Goal: Task Accomplishment & Management: Manage account settings

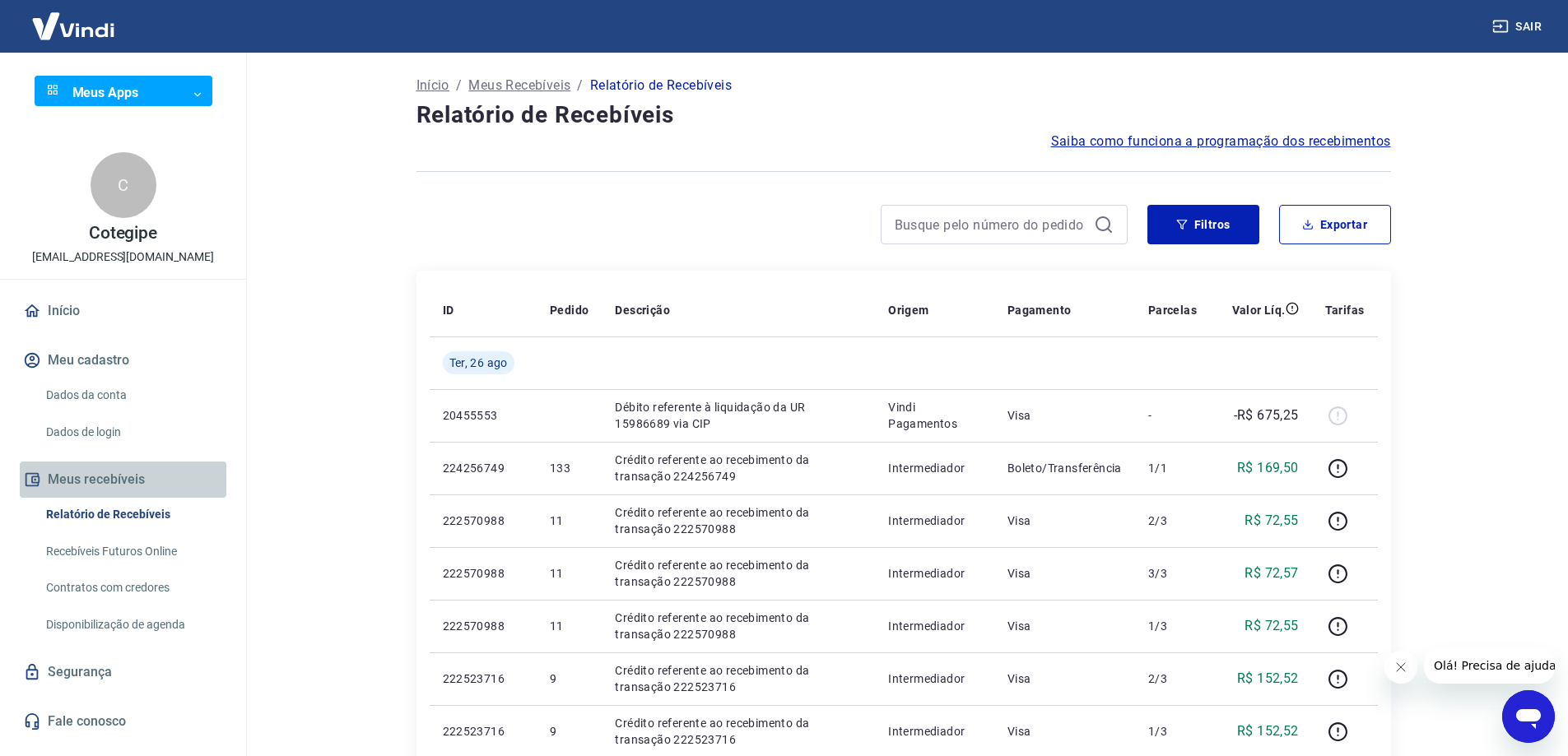
click at [88, 479] on button "Meus recebíveis" at bounding box center [123, 479] width 207 height 36
click at [48, 308] on link "Início" at bounding box center [123, 310] width 207 height 36
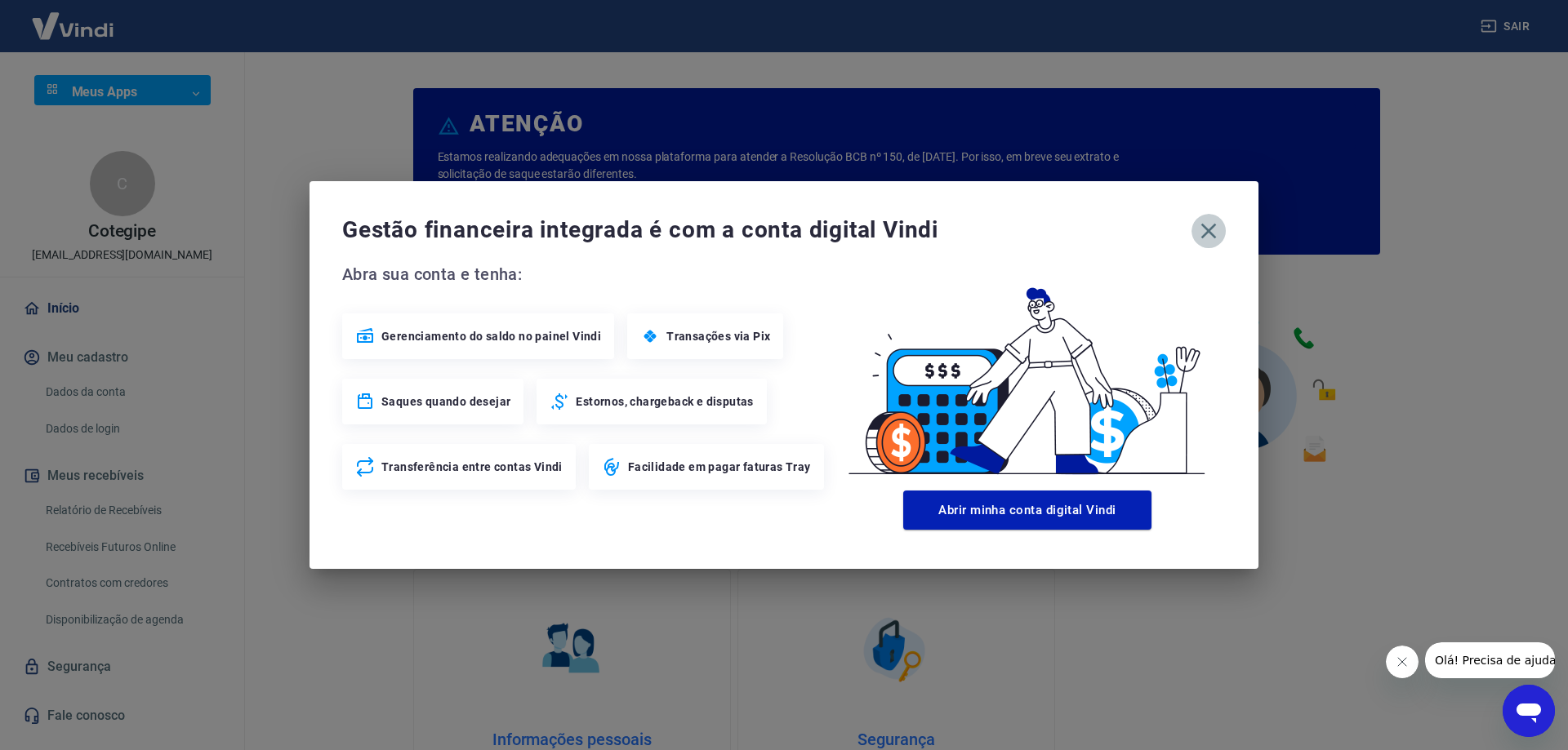
click at [1202, 233] on icon "button" at bounding box center [1208, 231] width 26 height 26
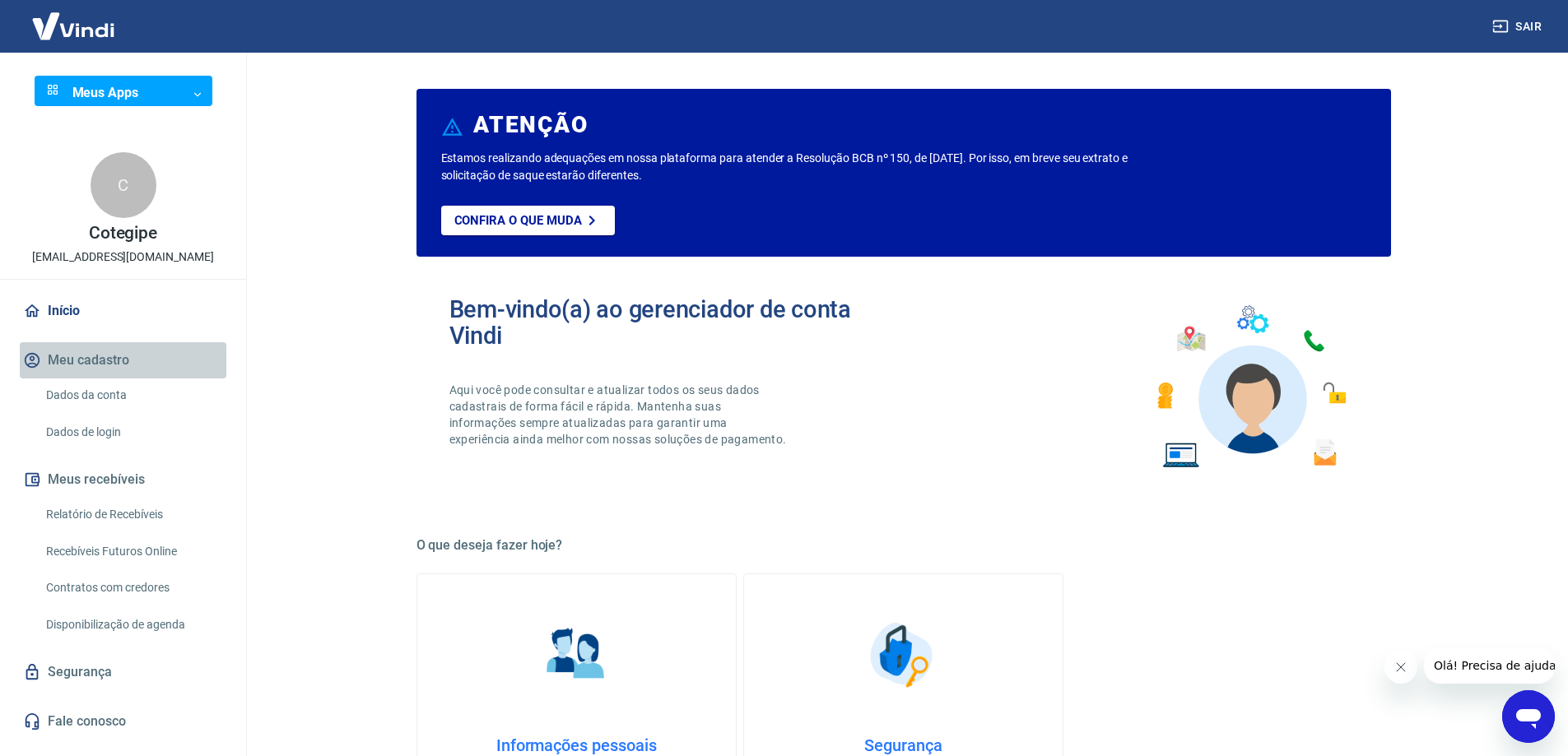
click at [98, 364] on button "Meu cadastro" at bounding box center [123, 360] width 207 height 36
click at [56, 315] on link "Início" at bounding box center [123, 310] width 207 height 36
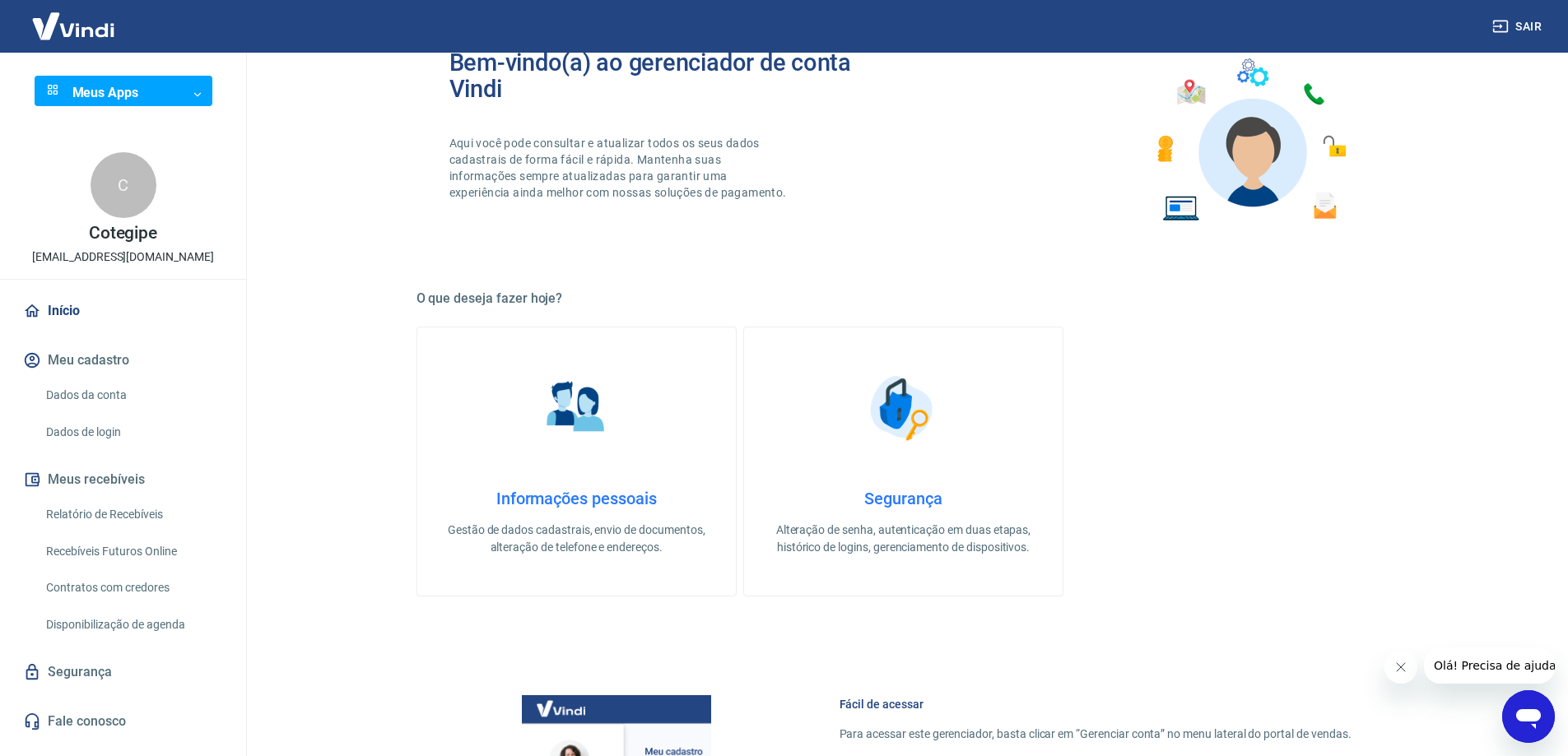
scroll to position [329, 0]
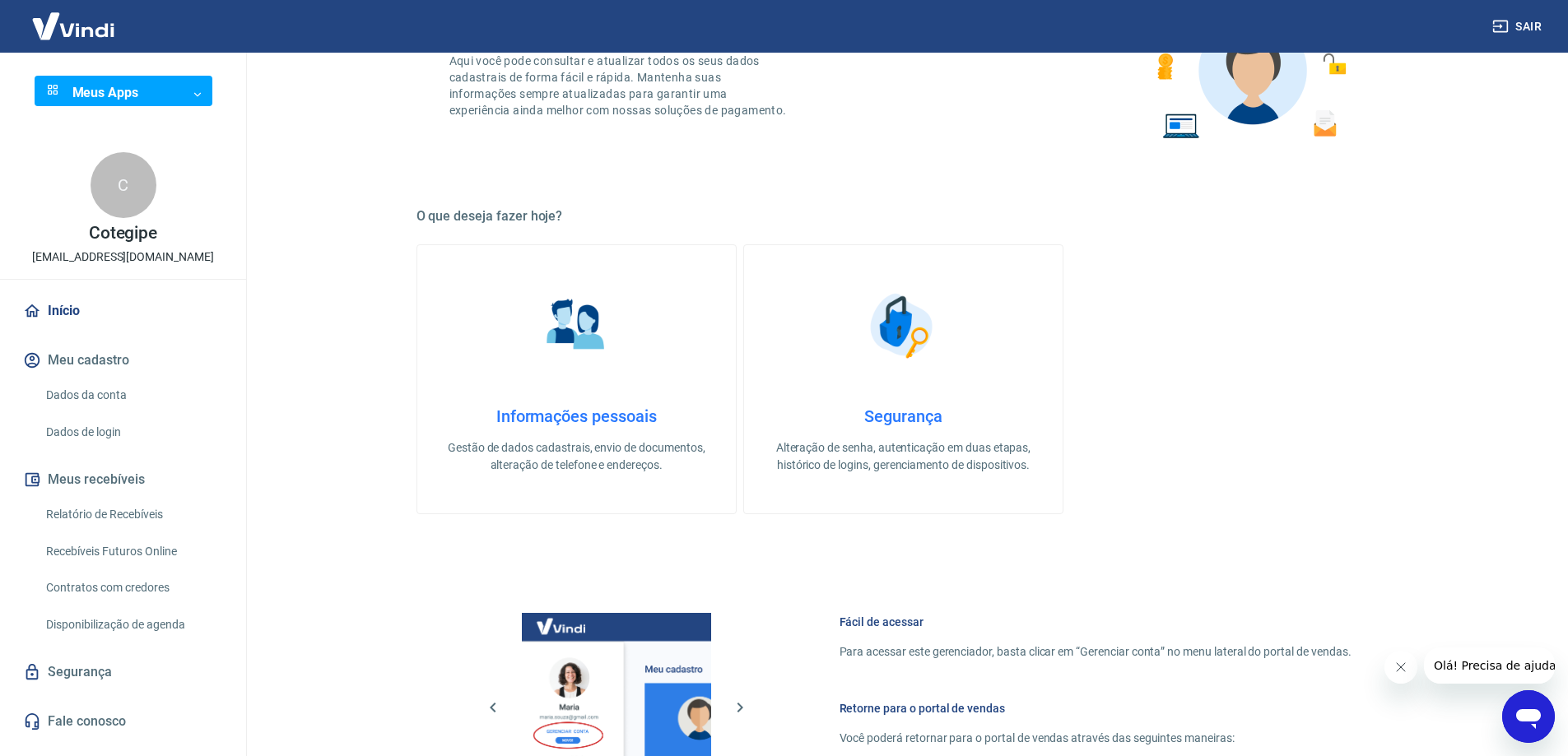
click at [131, 508] on link "Relatório de Recebíveis" at bounding box center [132, 515] width 186 height 34
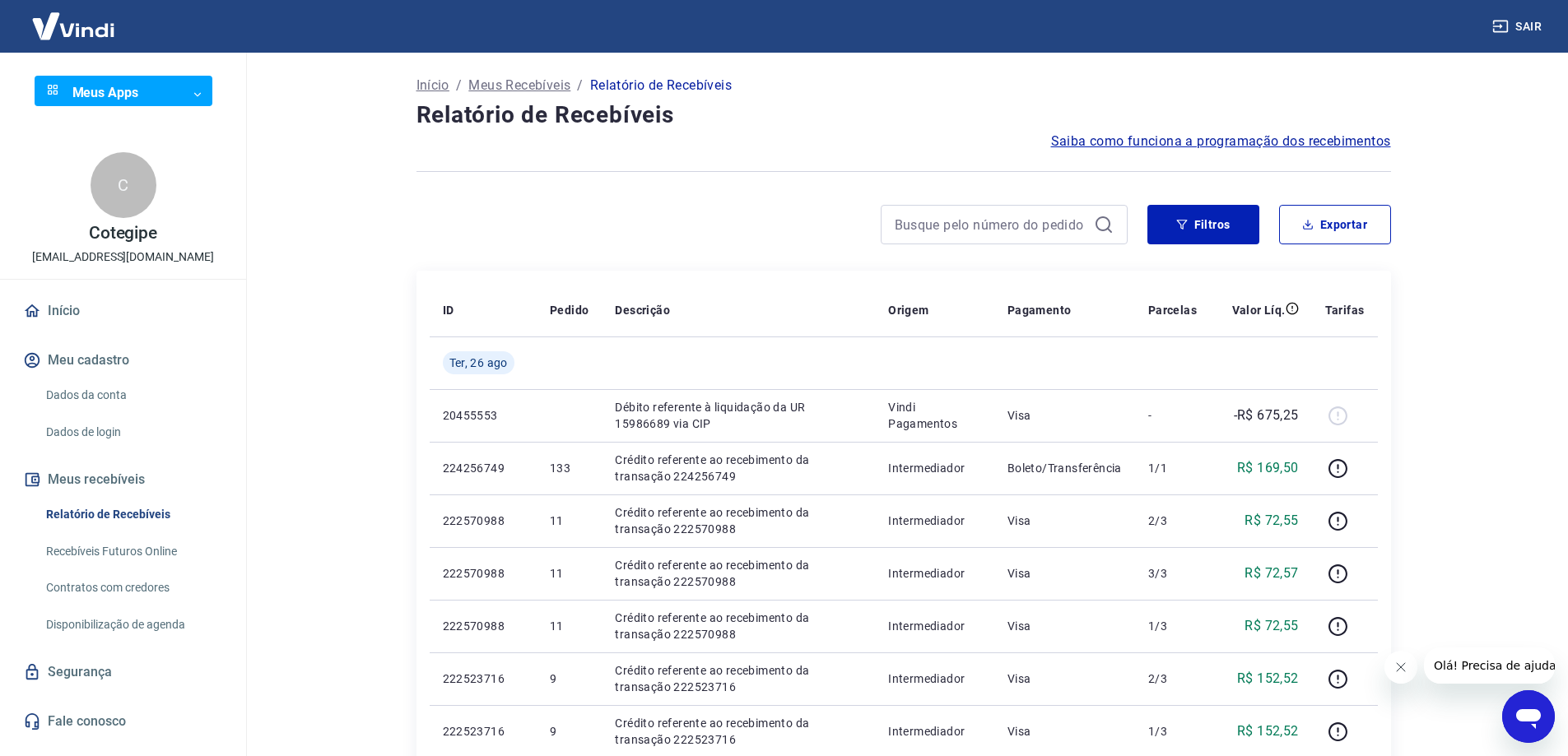
scroll to position [165, 0]
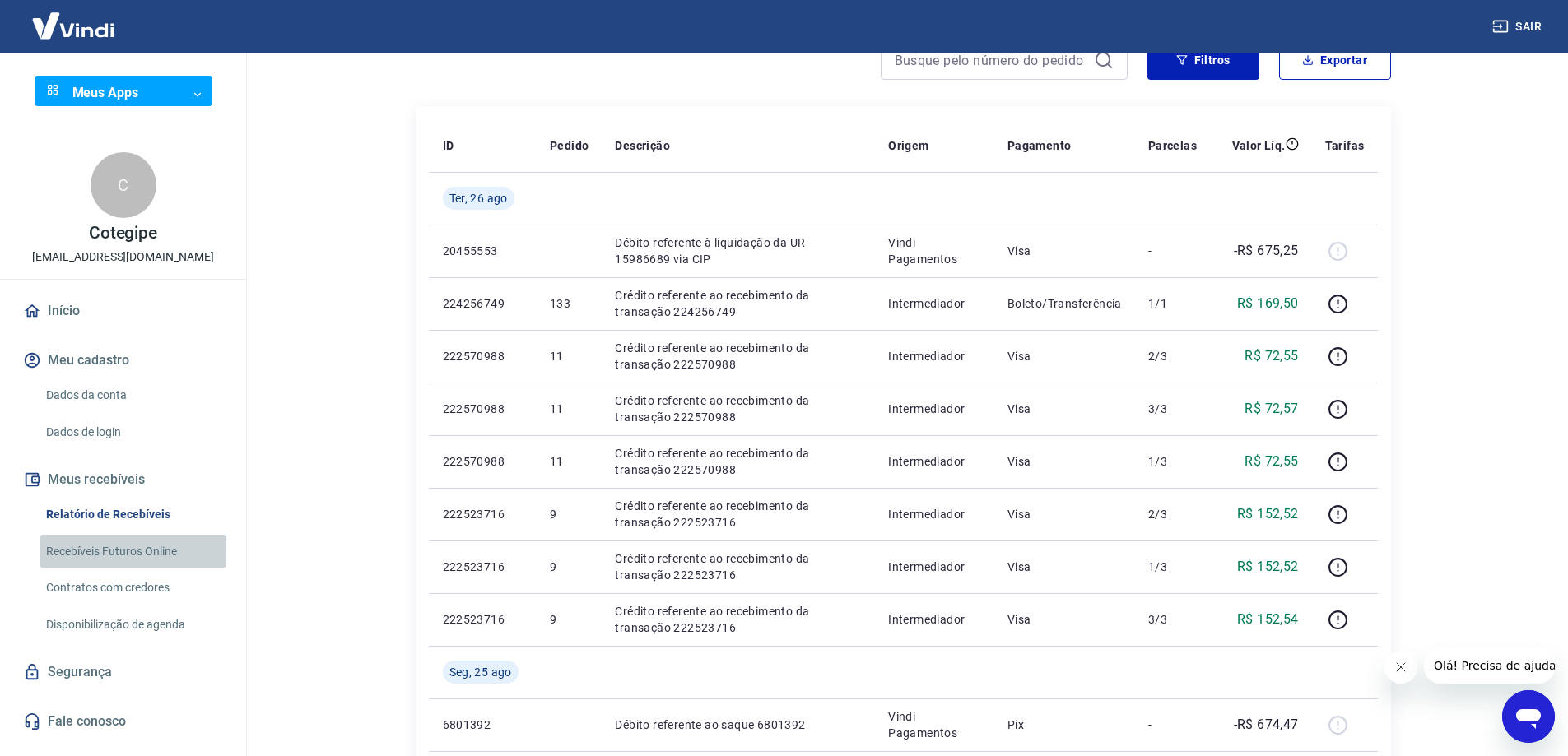
click at [123, 551] on link "Recebíveis Futuros Online" at bounding box center [132, 552] width 186 height 34
